Goal: Consume media (video, audio)

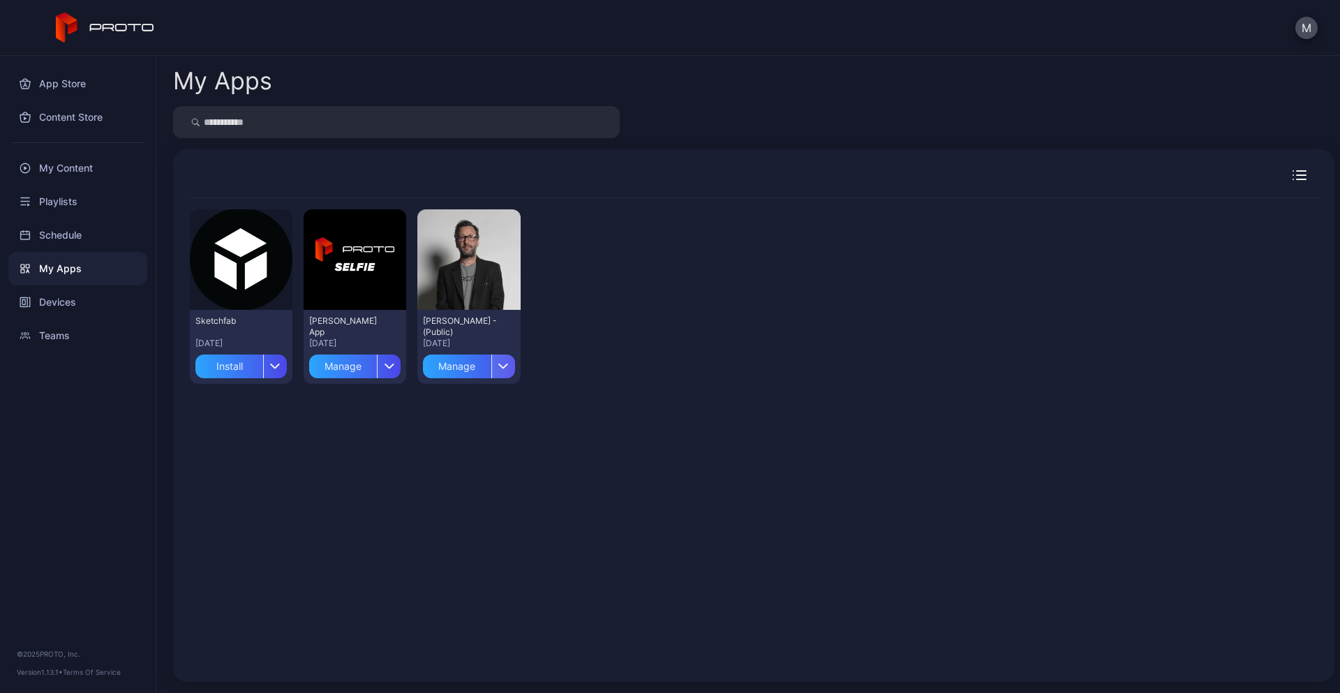
click at [495, 373] on div "button" at bounding box center [503, 367] width 24 height 24
click at [617, 295] on div "Preview Sketchfab [DATE] Install Preview [PERSON_NAME] App [DATE] Manage Previe…" at bounding box center [754, 296] width 1128 height 197
click at [459, 278] on div "Preview" at bounding box center [468, 259] width 103 height 101
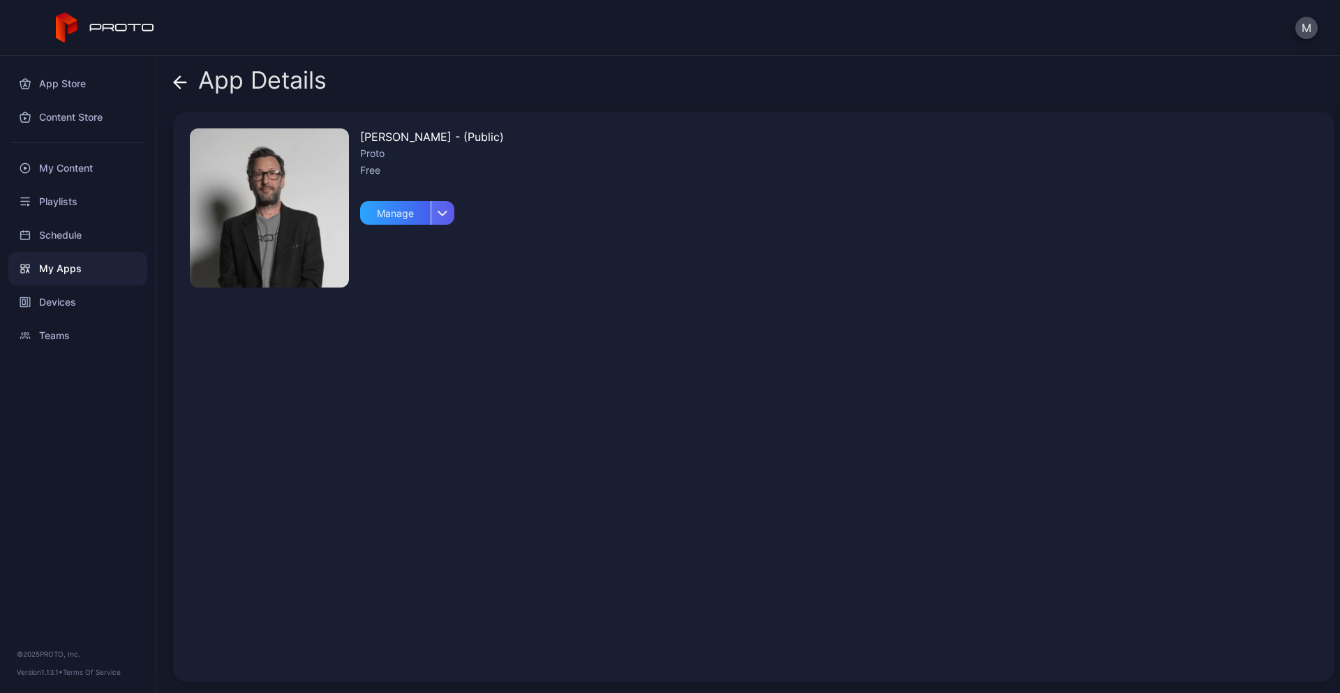
click at [443, 223] on div "button" at bounding box center [443, 213] width 24 height 24
click at [570, 235] on div "[PERSON_NAME] Persona - (Public) Proto Free Manage" at bounding box center [753, 397] width 1161 height 570
click at [178, 82] on icon at bounding box center [180, 82] width 12 height 0
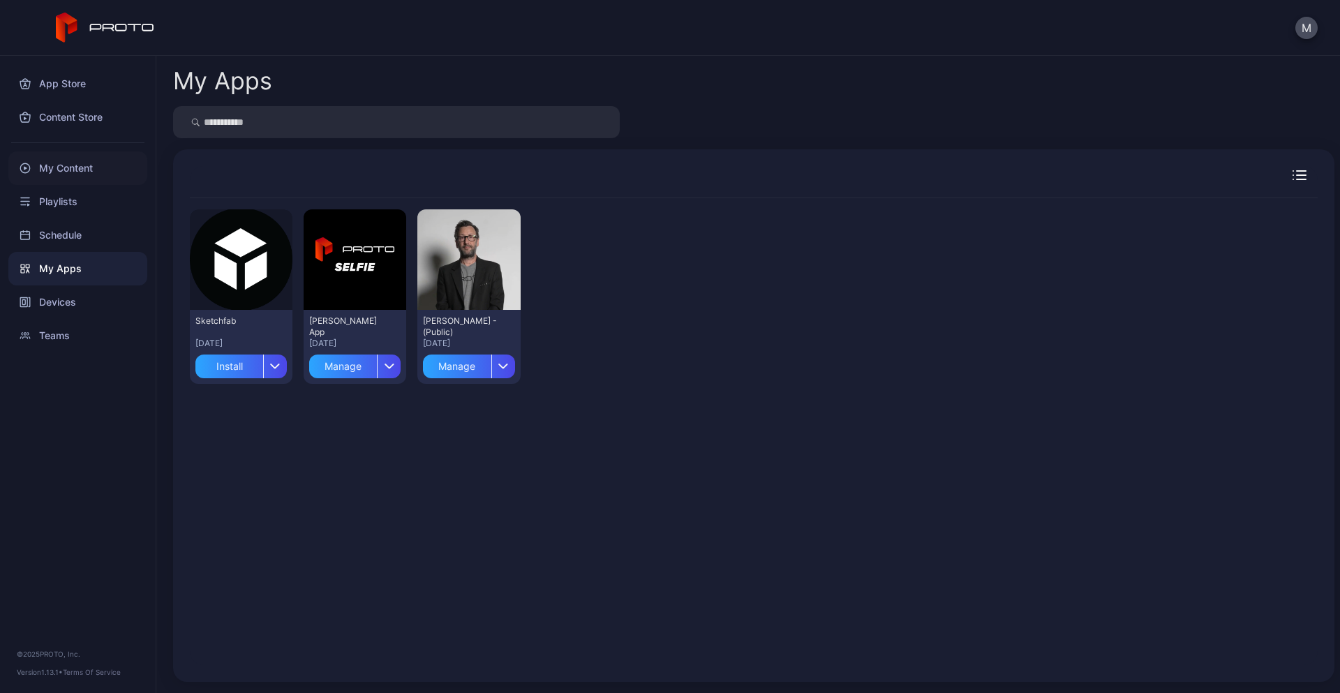
click at [84, 172] on div "My Content" at bounding box center [77, 168] width 139 height 34
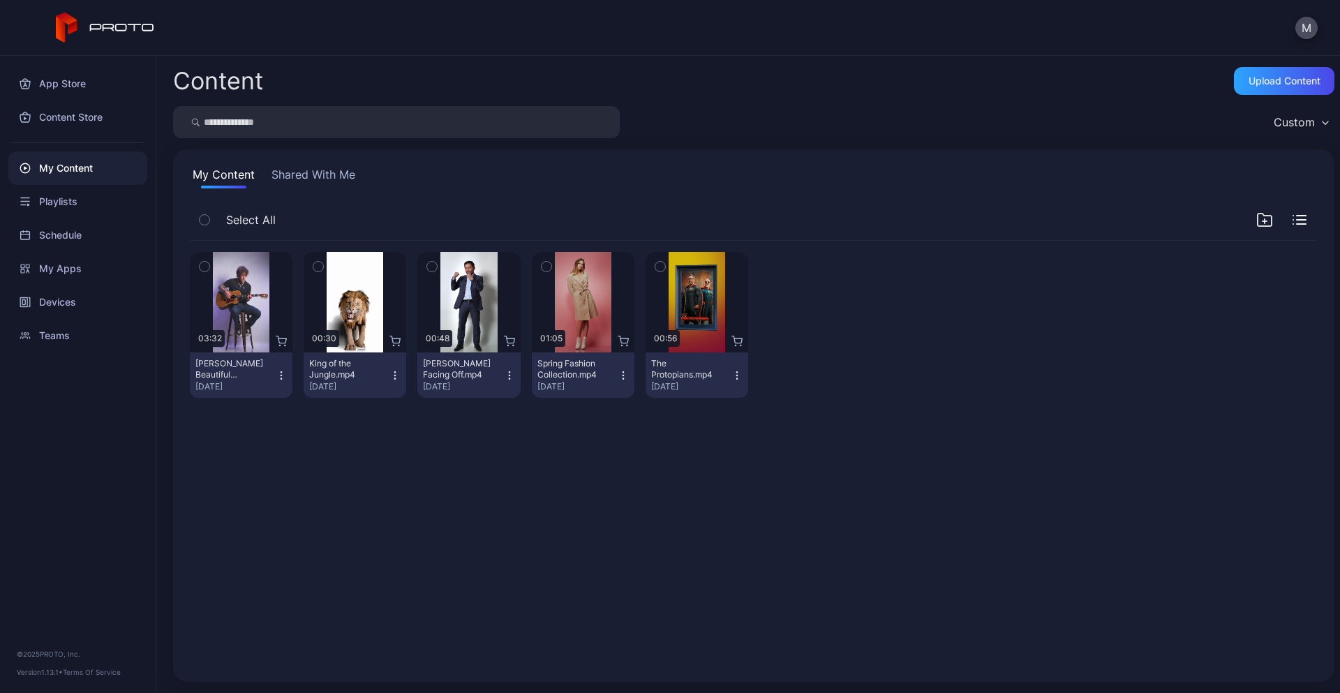
click at [311, 181] on button "Shared With Me" at bounding box center [313, 177] width 89 height 22
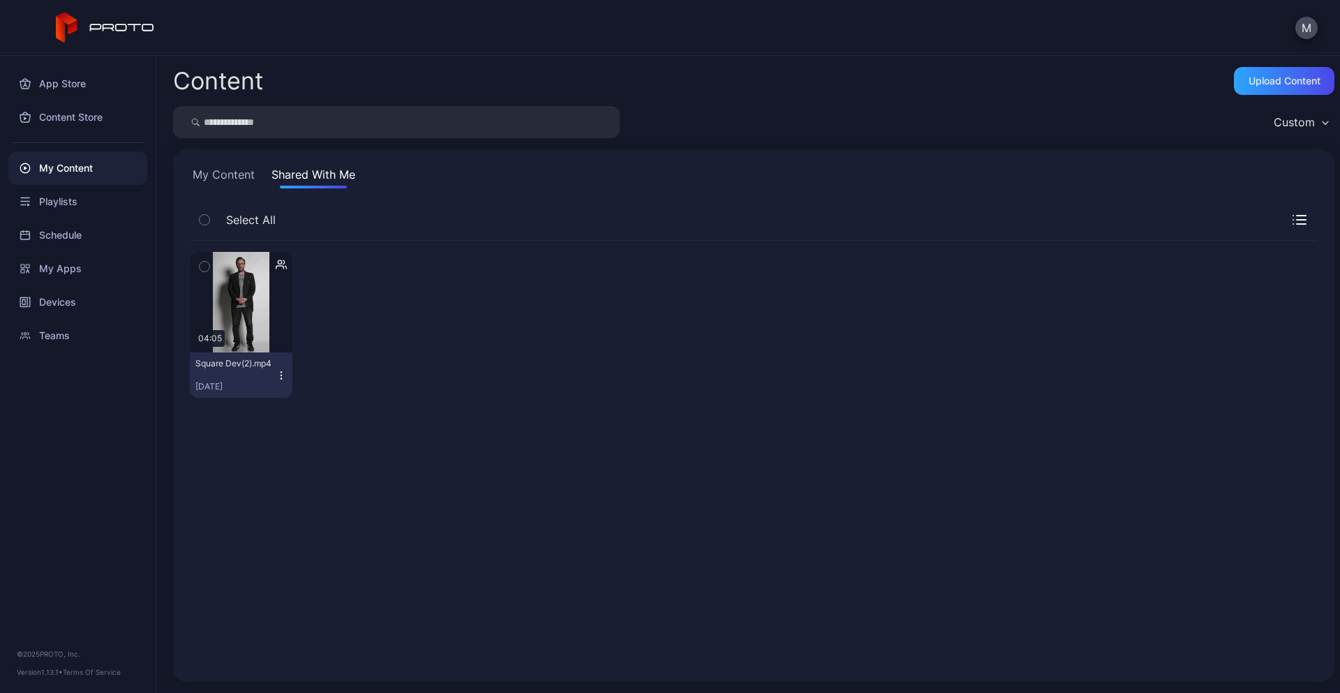
click at [283, 374] on icon "button" at bounding box center [281, 375] width 11 height 11
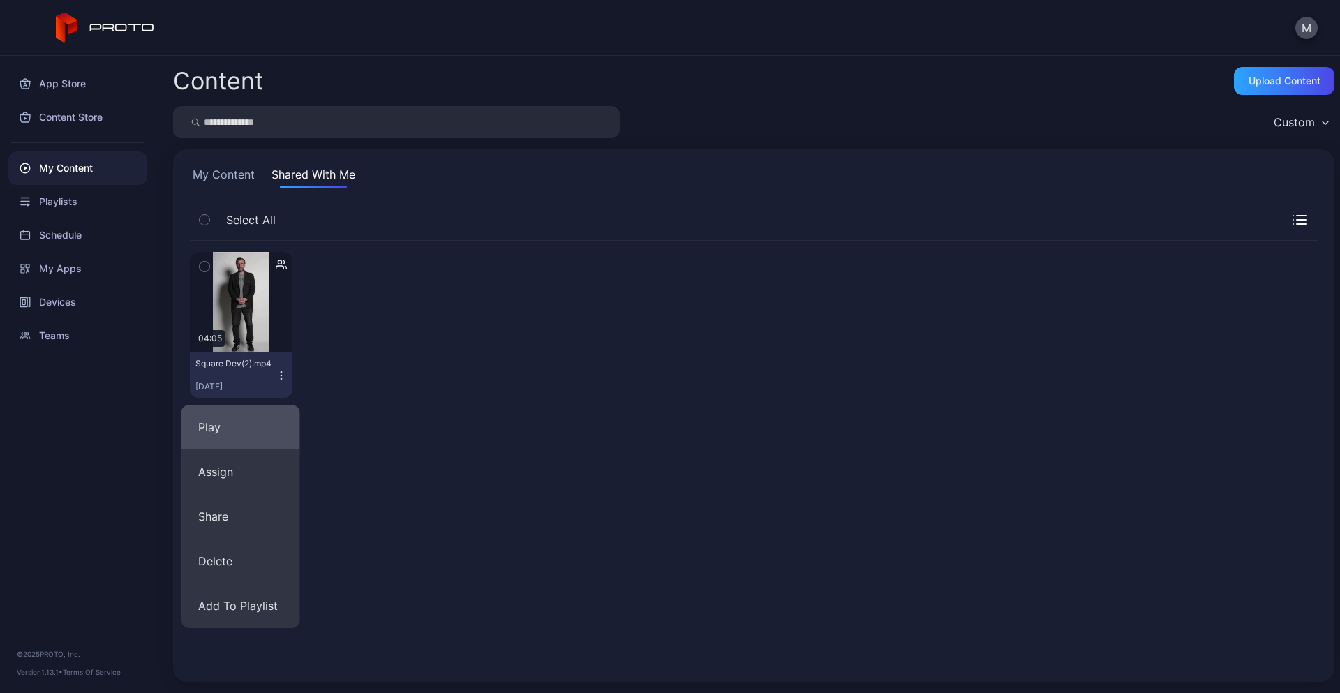
click at [231, 417] on button "Play" at bounding box center [240, 427] width 119 height 45
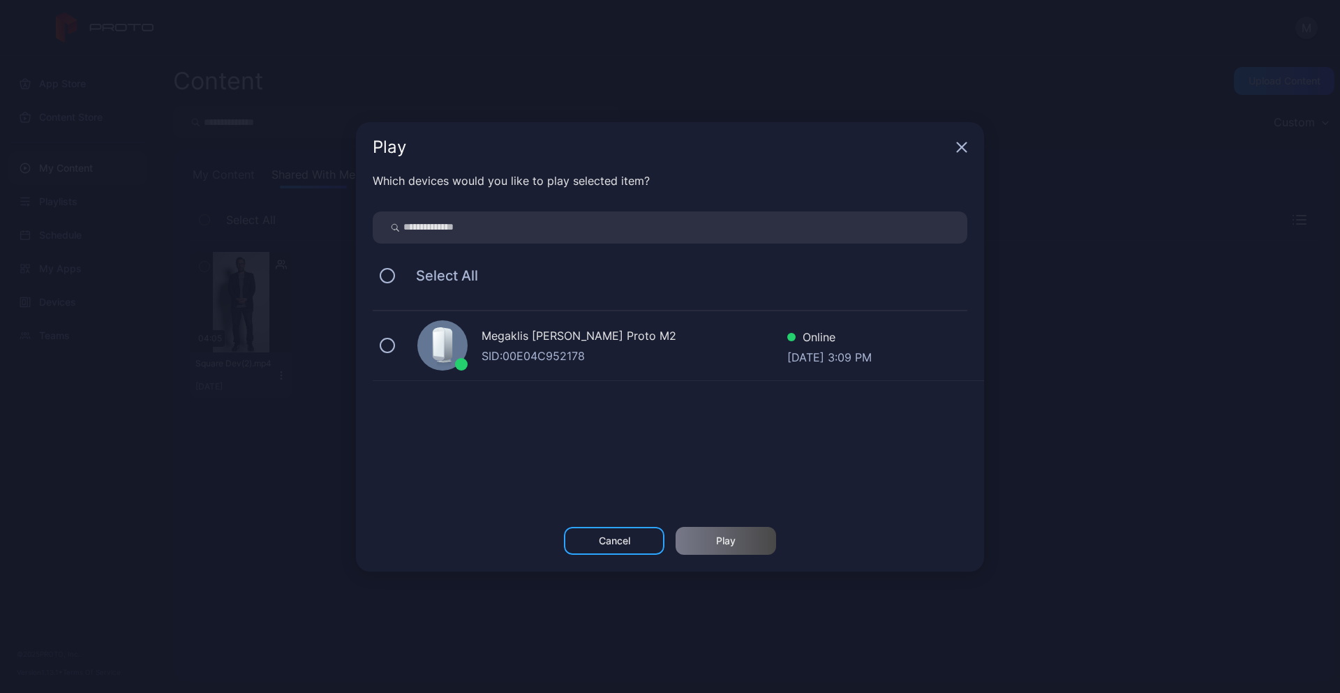
click at [406, 355] on div "[PERSON_NAME] Proto M2 SID: 00E04C952178 Online [DATE] 3:09 PM" at bounding box center [678, 346] width 611 height 70
click at [706, 537] on div "Play" at bounding box center [726, 541] width 101 height 28
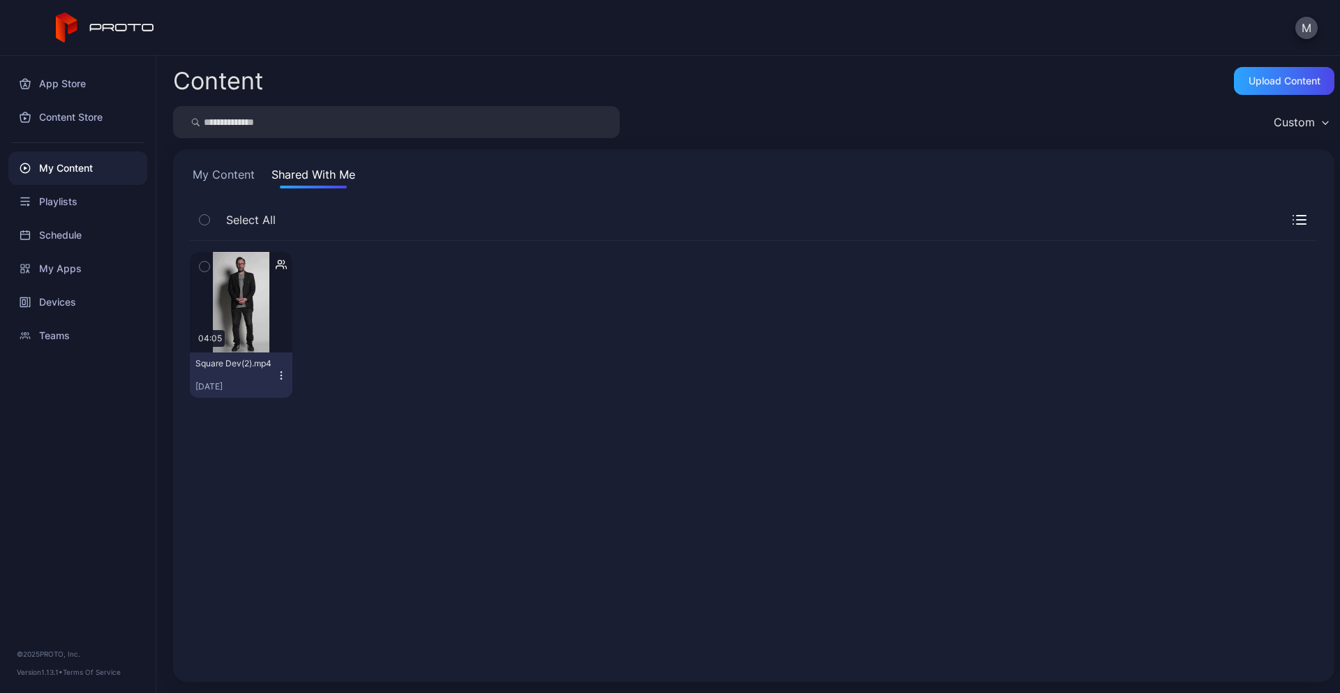
click at [282, 373] on icon "button" at bounding box center [281, 375] width 11 height 11
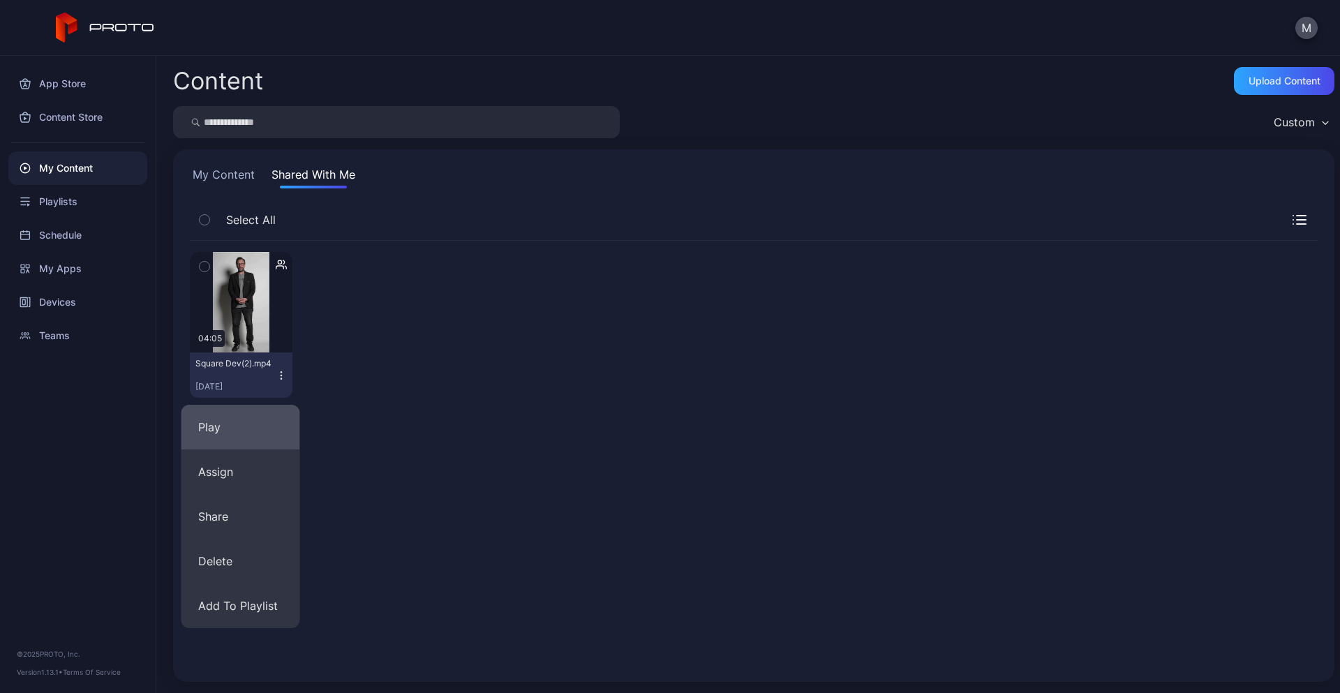
click at [235, 424] on button "Play" at bounding box center [240, 427] width 119 height 45
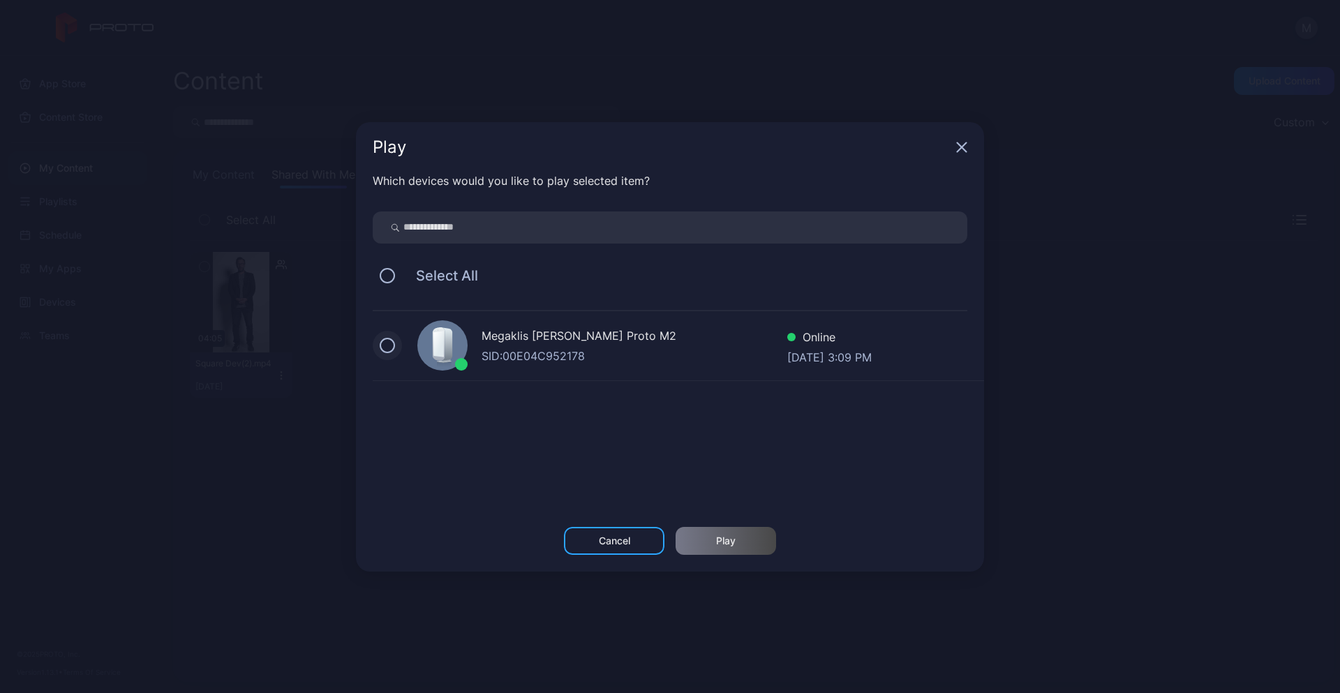
click at [384, 343] on button at bounding box center [387, 345] width 15 height 15
click at [722, 539] on div "Play" at bounding box center [726, 540] width 20 height 11
